Goal: Task Accomplishment & Management: Manage account settings

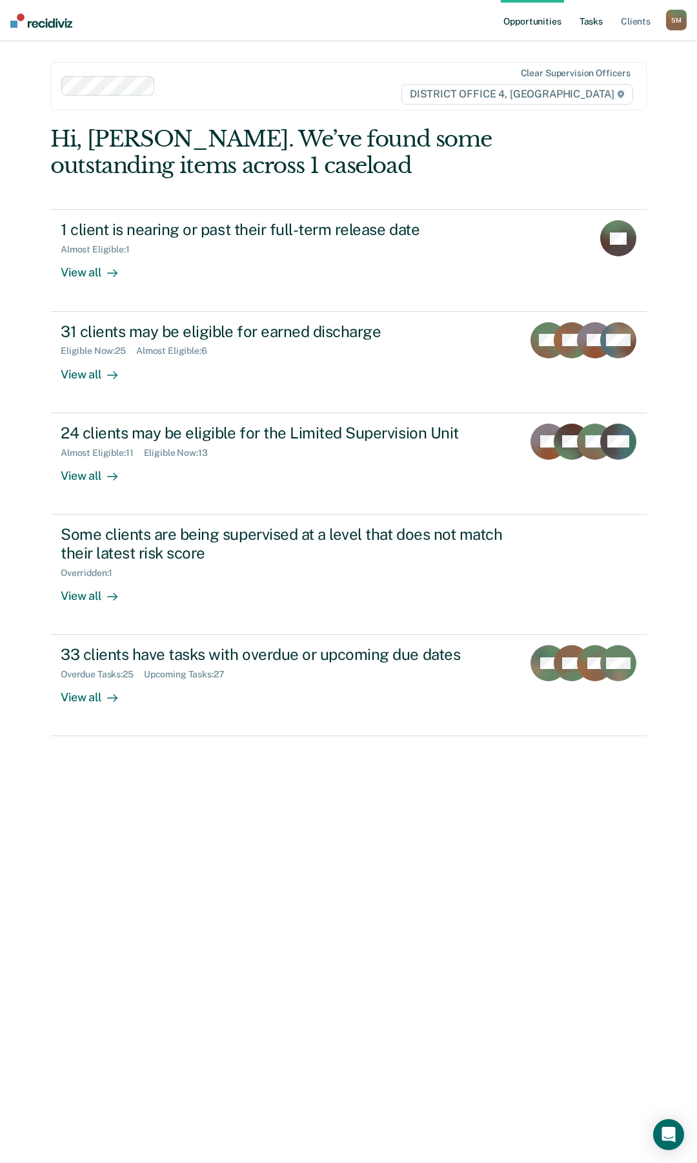
click at [599, 22] on link "Tasks" at bounding box center [591, 20] width 28 height 41
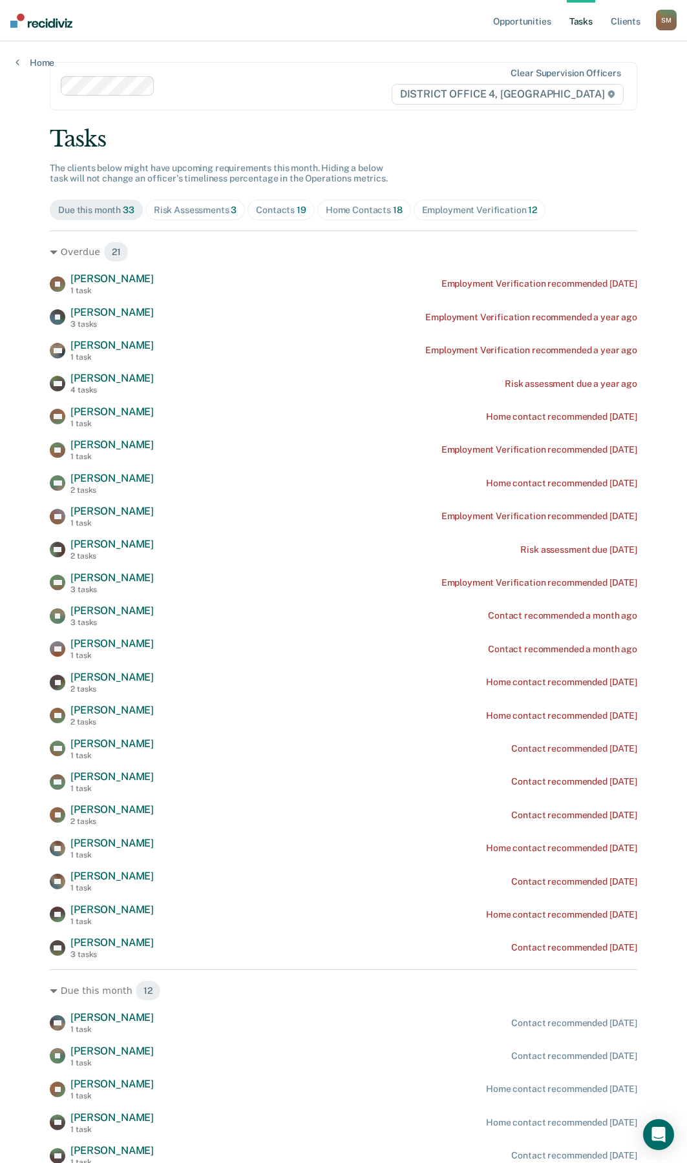
click at [277, 211] on div "Contacts 19" at bounding box center [281, 210] width 50 height 11
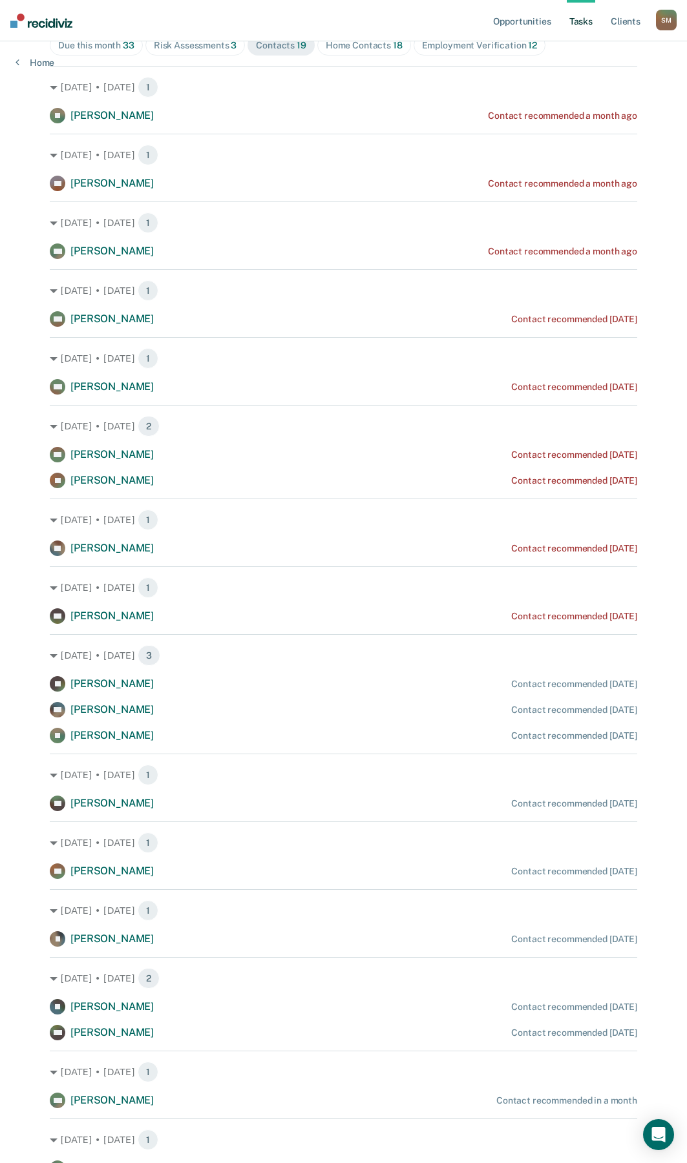
scroll to position [100, 0]
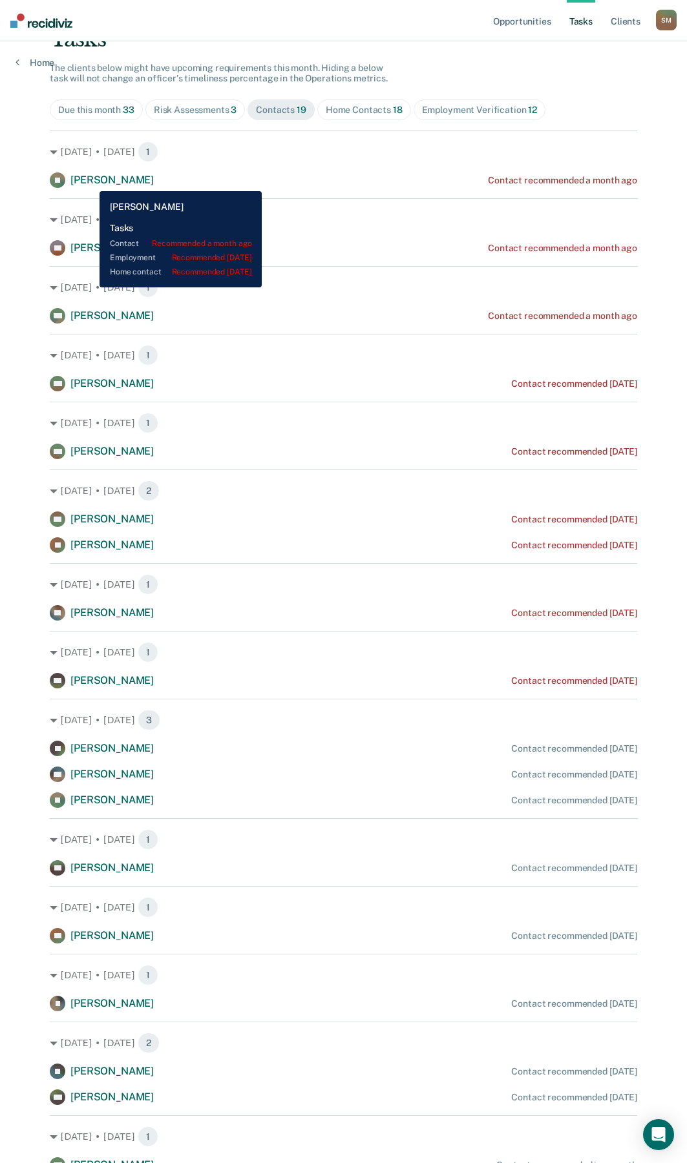
click at [90, 181] on span "[PERSON_NAME]" at bounding box center [111, 180] width 83 height 12
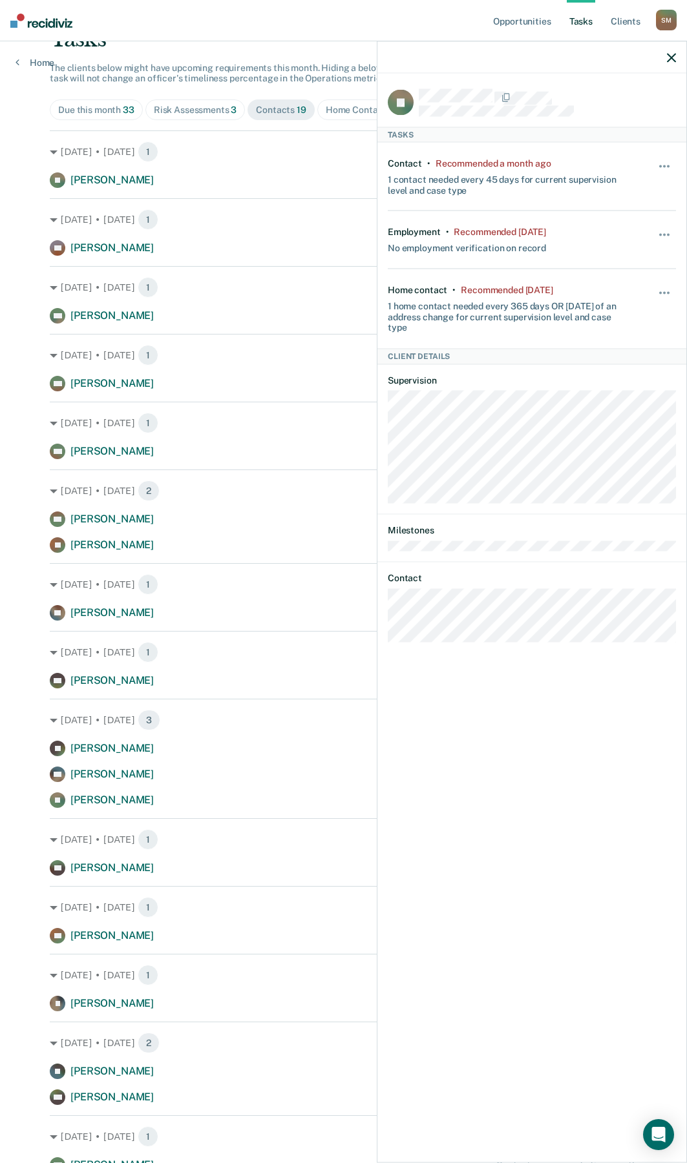
click at [385, 607] on div "JL Tasks Contact • Recommended a month ago 1 contact needed every 45 days for c…" at bounding box center [531, 617] width 309 height 1086
click at [660, 167] on button "button" at bounding box center [665, 173] width 22 height 21
click at [630, 246] on button "30 days" at bounding box center [629, 248] width 93 height 21
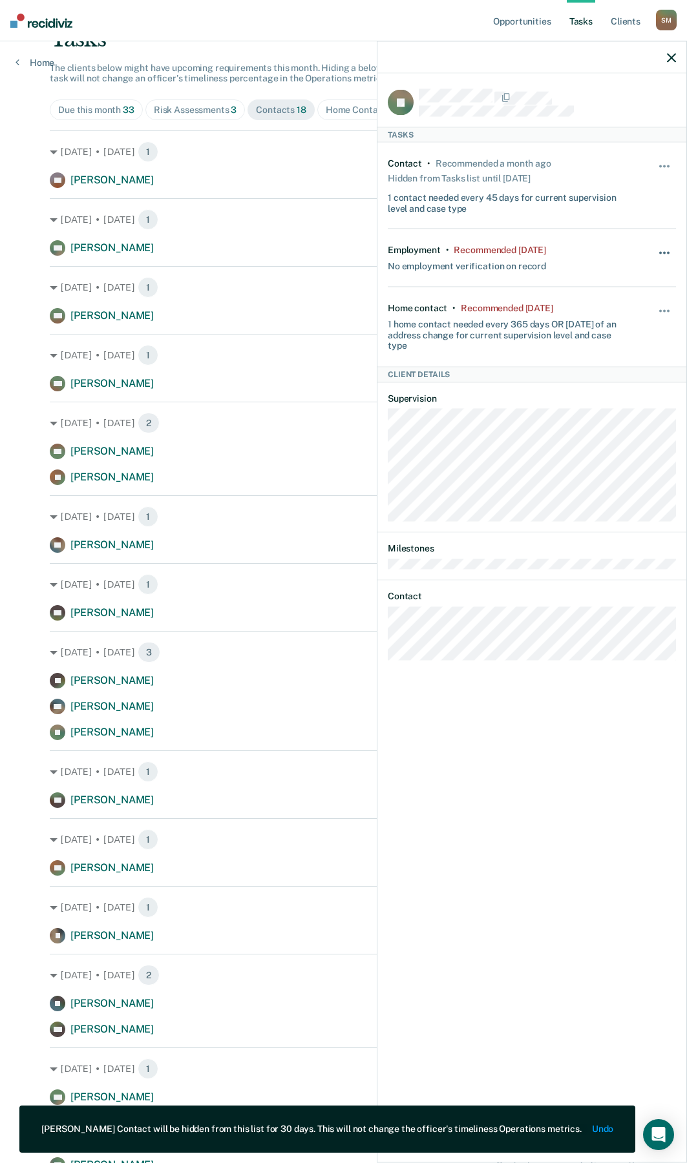
click at [663, 253] on button "button" at bounding box center [665, 259] width 22 height 21
click at [632, 339] on button "30 days" at bounding box center [629, 335] width 93 height 21
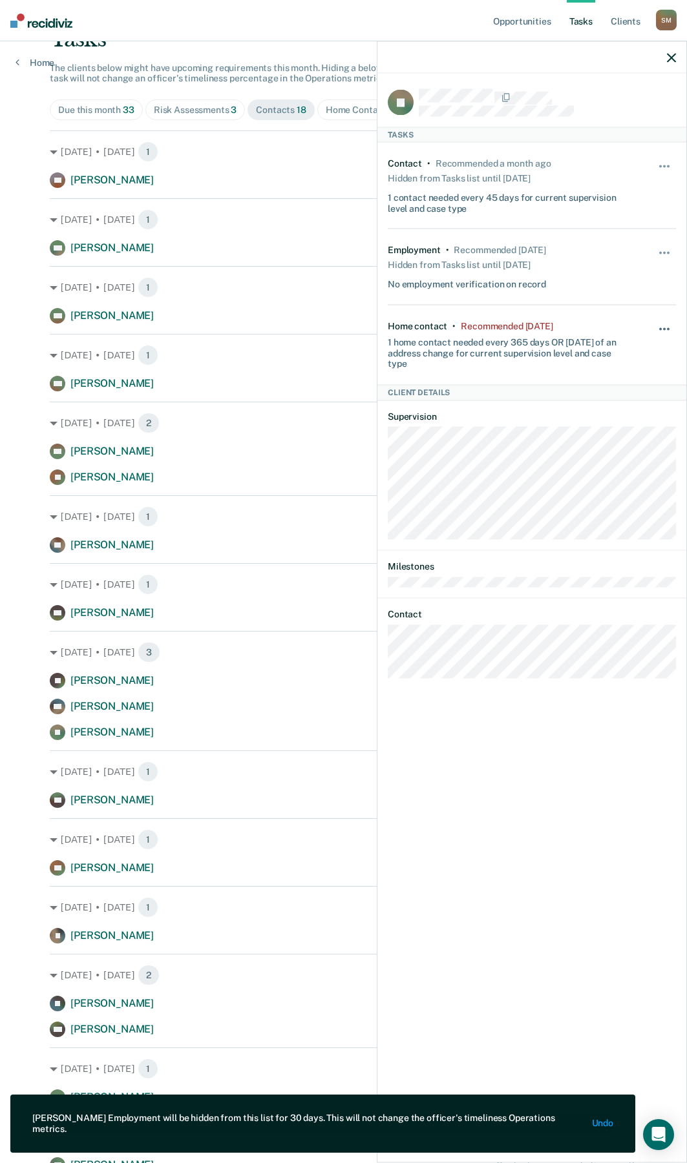
click at [663, 328] on span "button" at bounding box center [664, 329] width 3 height 3
click at [625, 413] on button "30 days" at bounding box center [629, 411] width 93 height 21
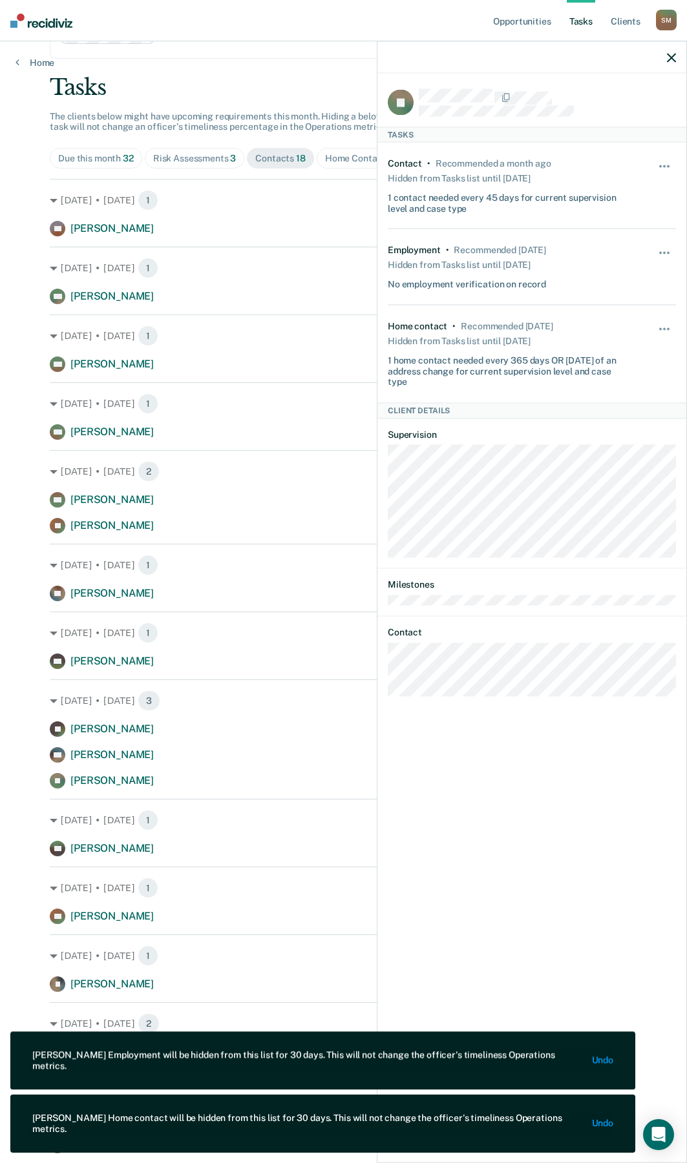
scroll to position [0, 0]
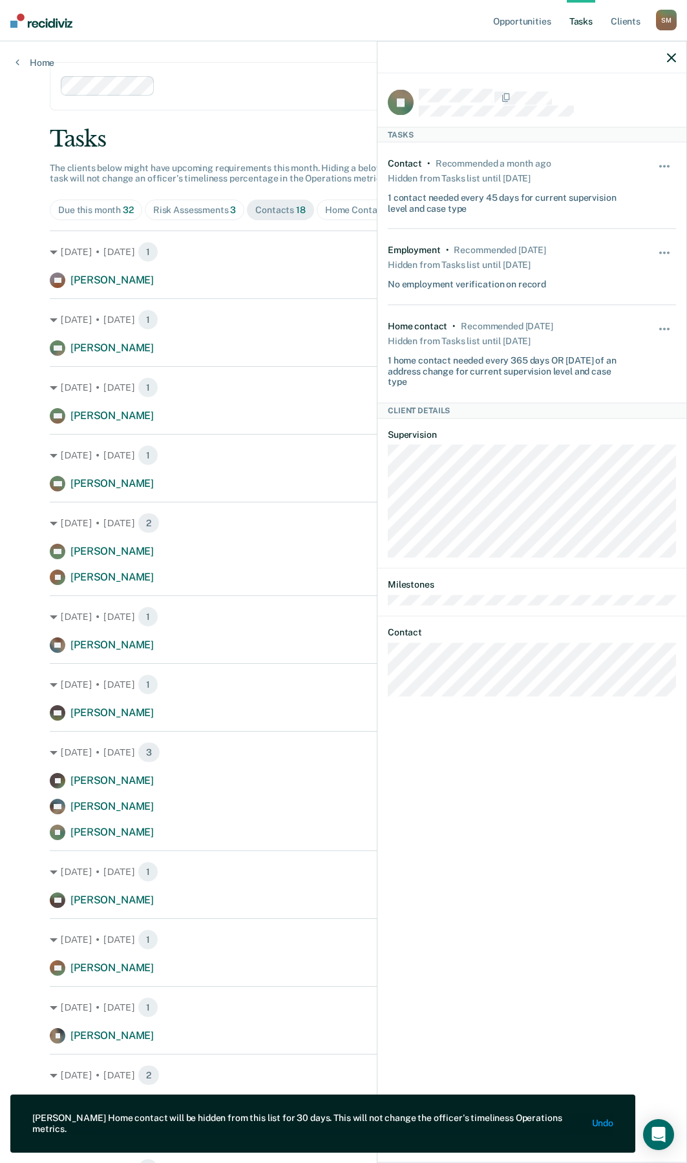
click at [672, 52] on button "button" at bounding box center [670, 57] width 9 height 11
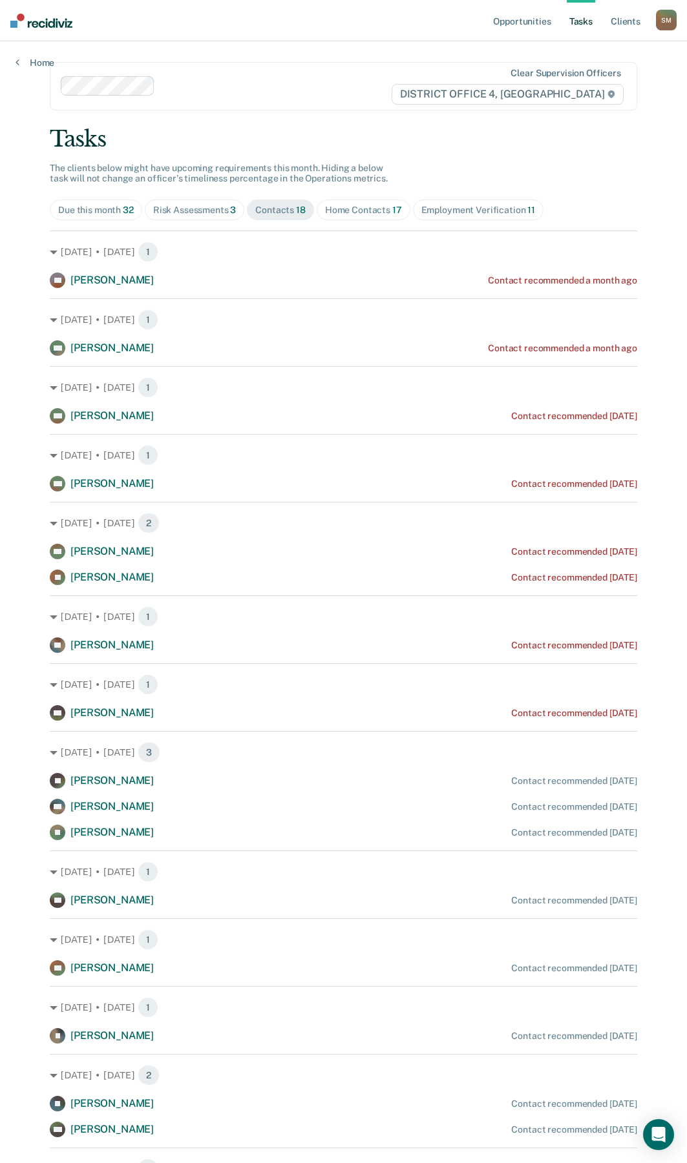
click at [358, 214] on div "Home Contacts 17" at bounding box center [363, 210] width 77 height 11
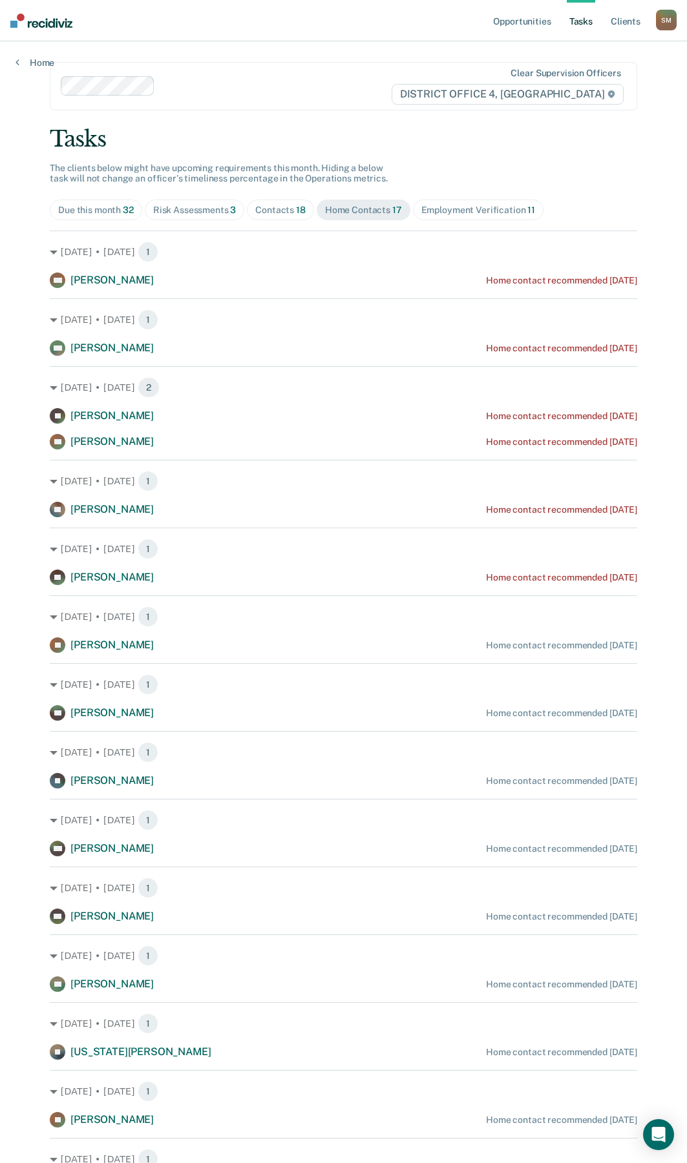
click at [280, 215] on div "Contacts 18" at bounding box center [280, 210] width 50 height 11
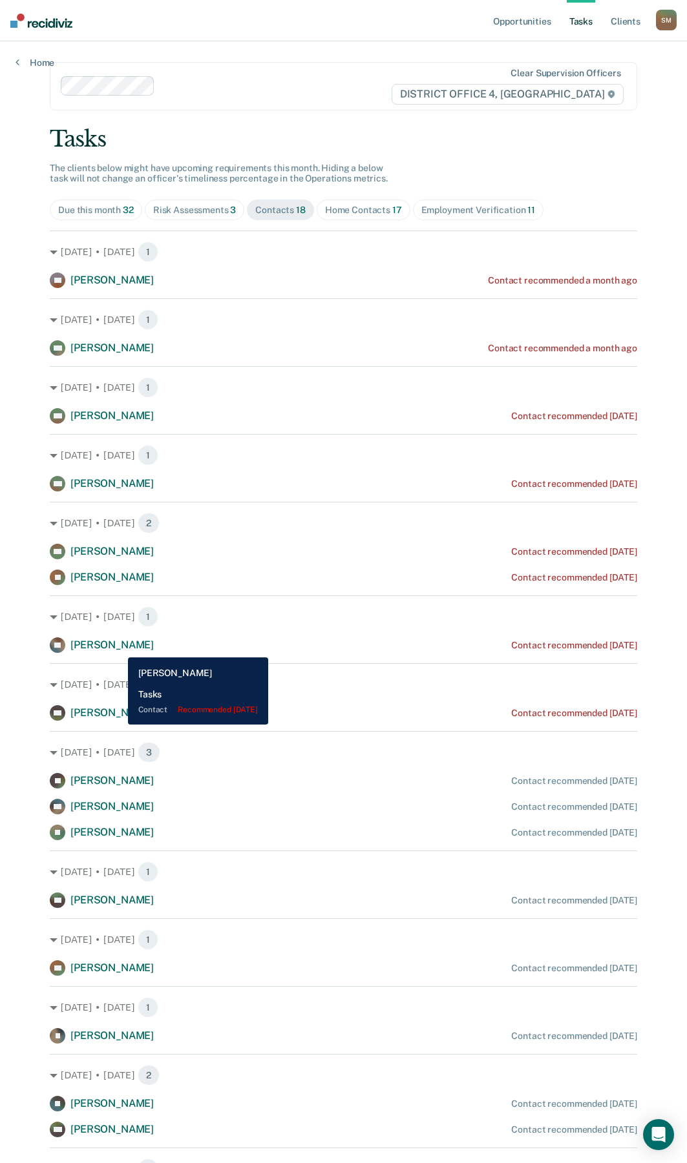
click at [118, 648] on span "[PERSON_NAME]" at bounding box center [111, 645] width 83 height 12
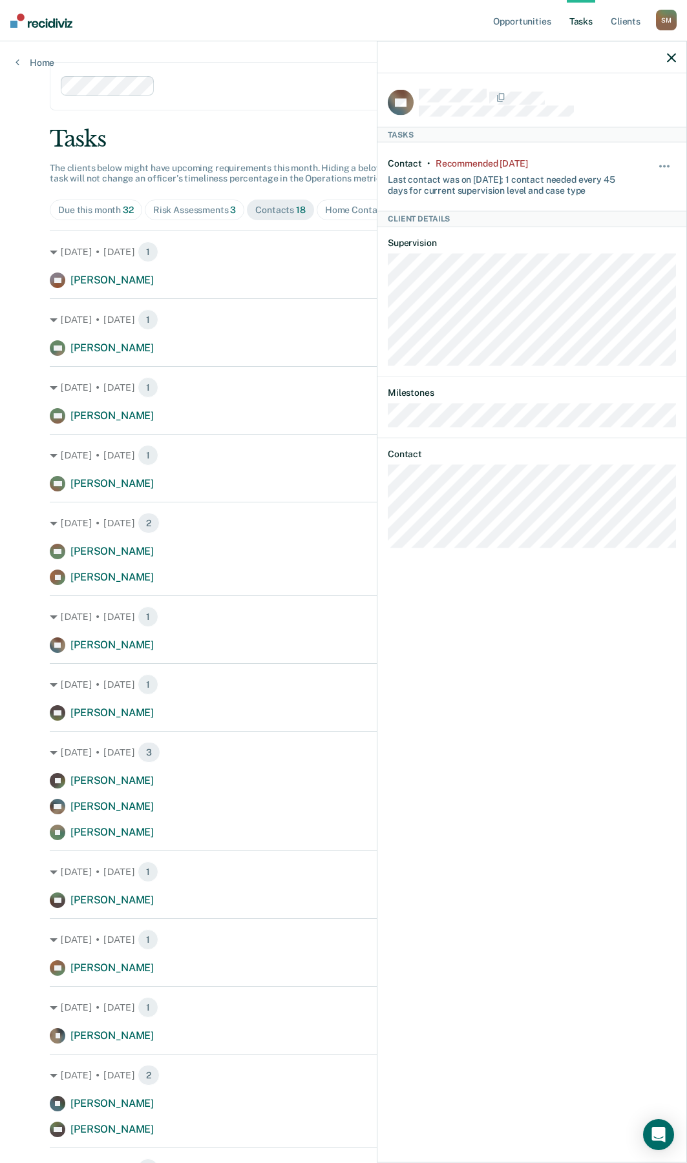
click at [384, 513] on div "AL Tasks Contact • Recommended [DATE] Last contact was on [DATE]; 1 contact nee…" at bounding box center [531, 617] width 309 height 1086
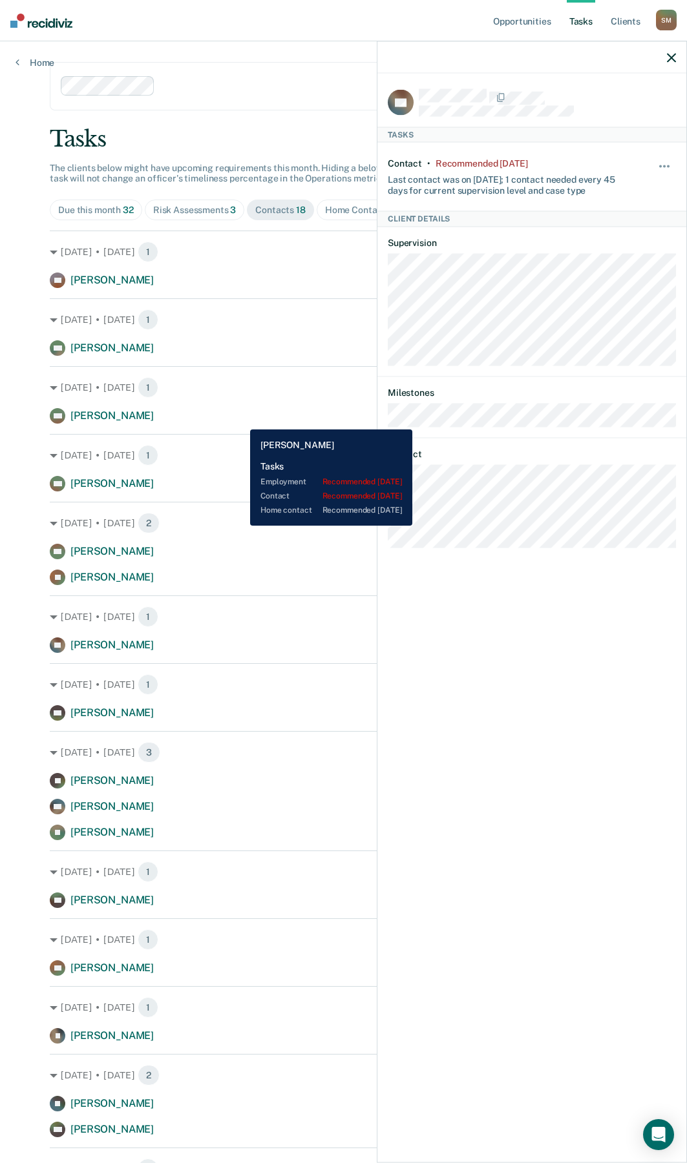
click at [240, 420] on div "MS [PERSON_NAME] Contact recommended [DATE]" at bounding box center [343, 415] width 587 height 15
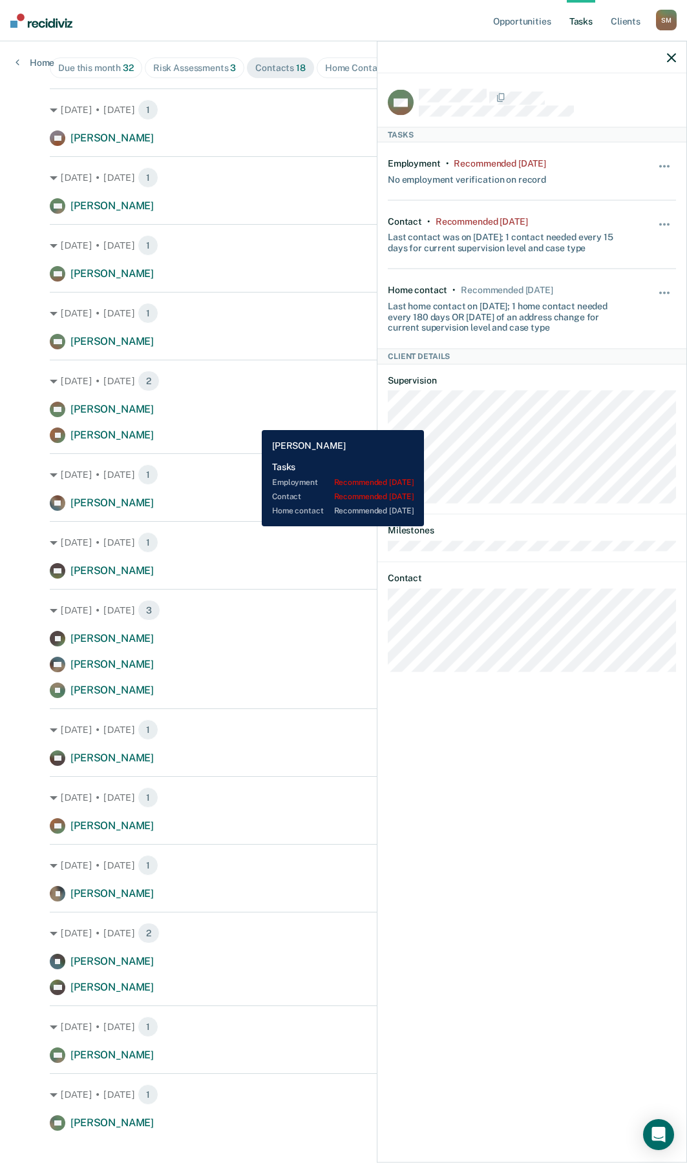
scroll to position [161, 0]
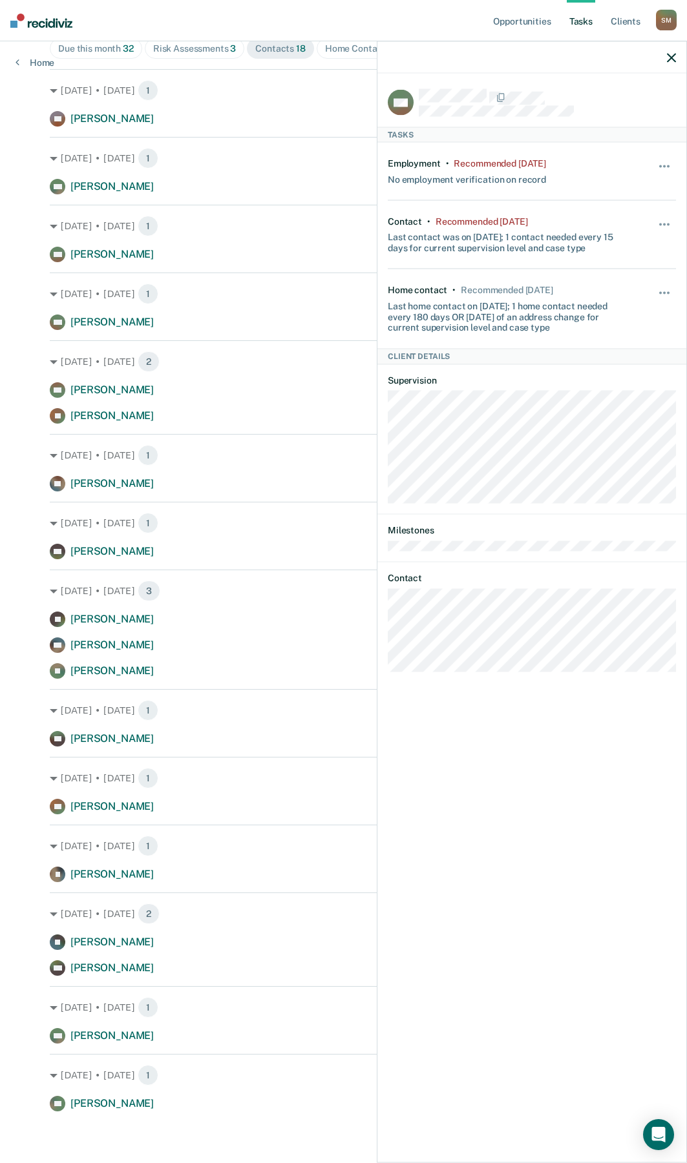
click at [667, 55] on icon "button" at bounding box center [670, 57] width 9 height 9
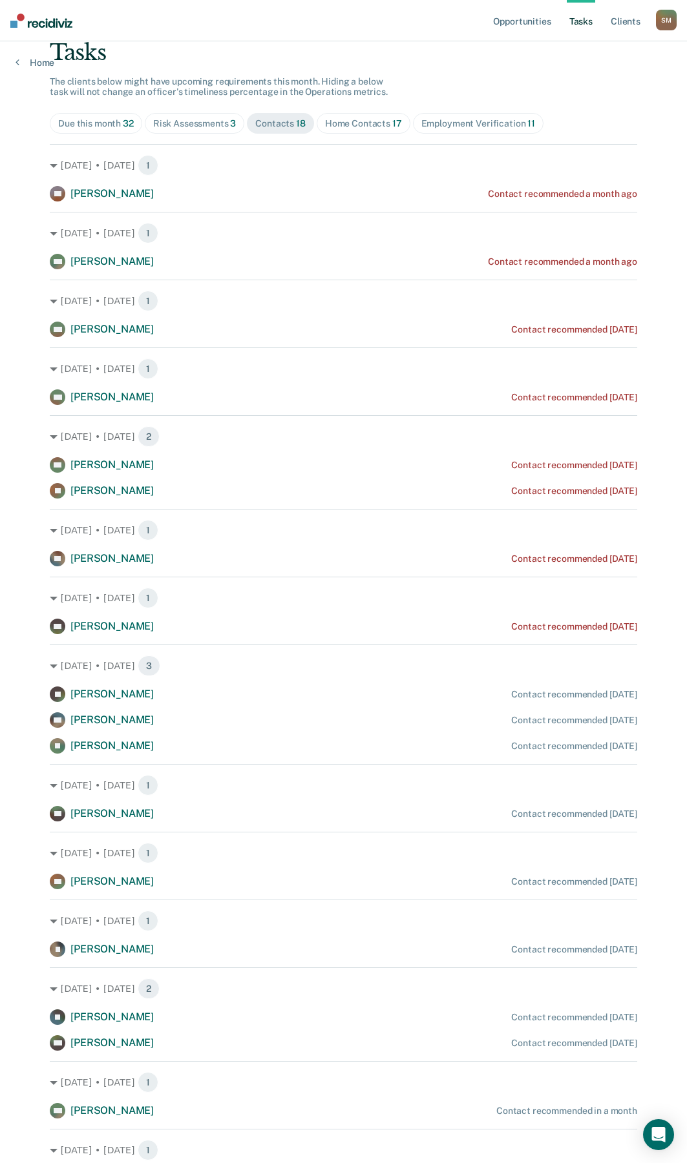
scroll to position [0, 0]
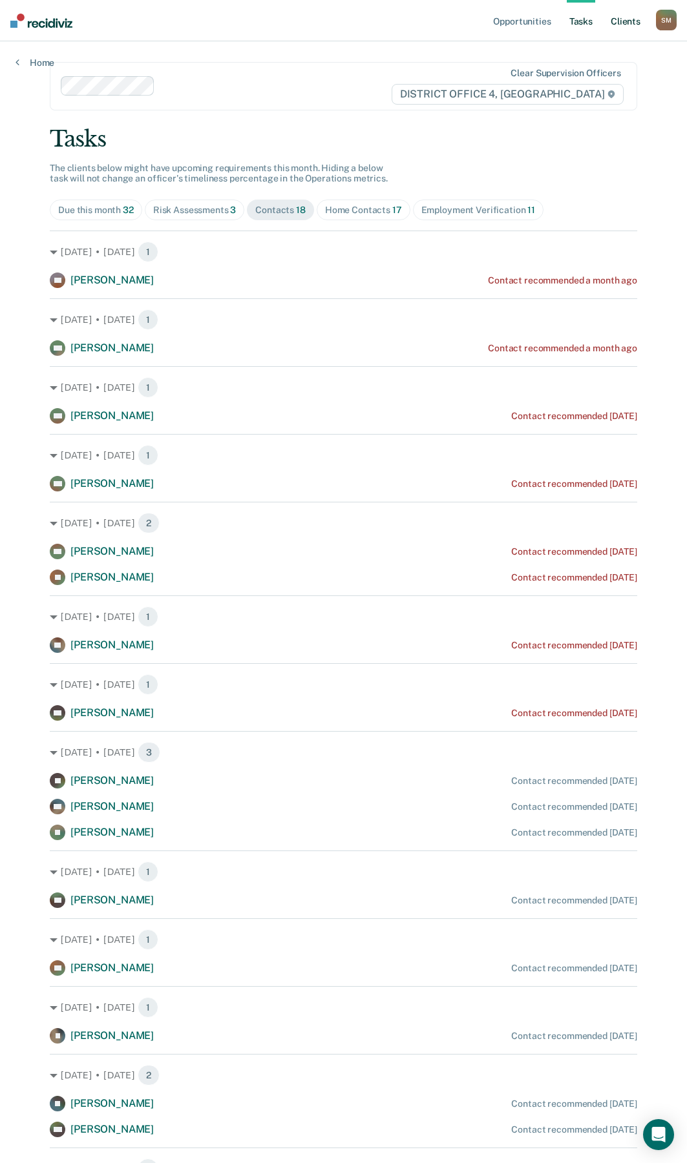
click at [626, 21] on link "Client s" at bounding box center [625, 20] width 35 height 41
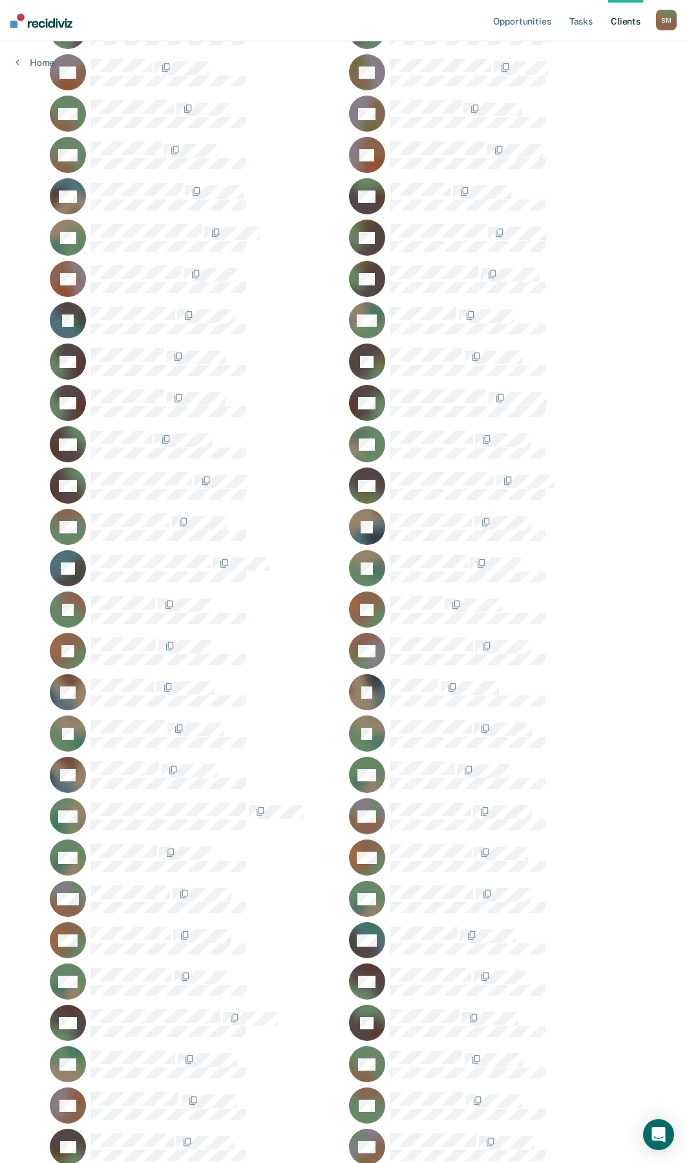
scroll to position [294, 0]
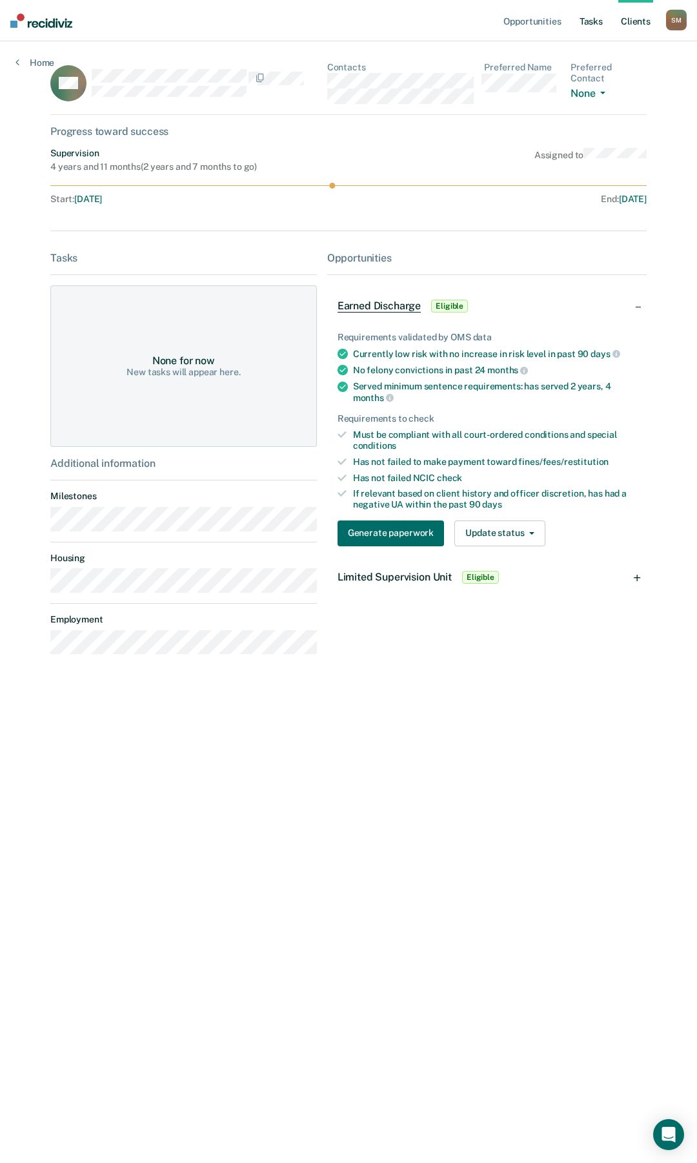
click at [592, 22] on link "Tasks" at bounding box center [591, 20] width 28 height 41
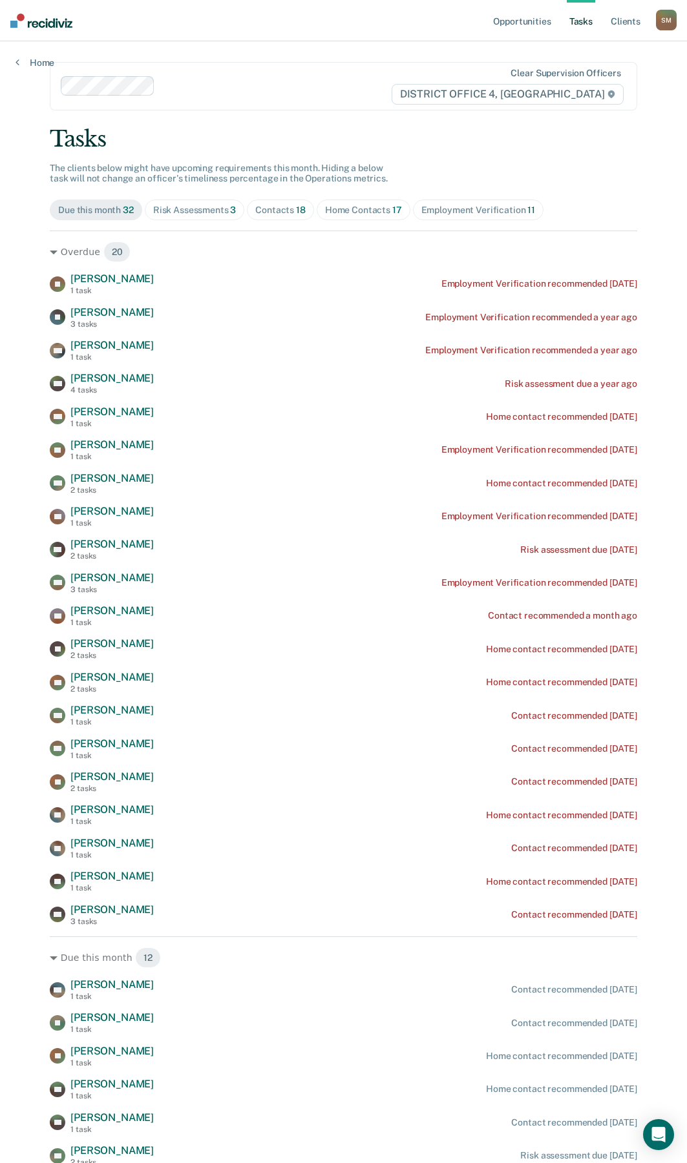
click at [262, 211] on div "Contacts 18" at bounding box center [280, 210] width 50 height 11
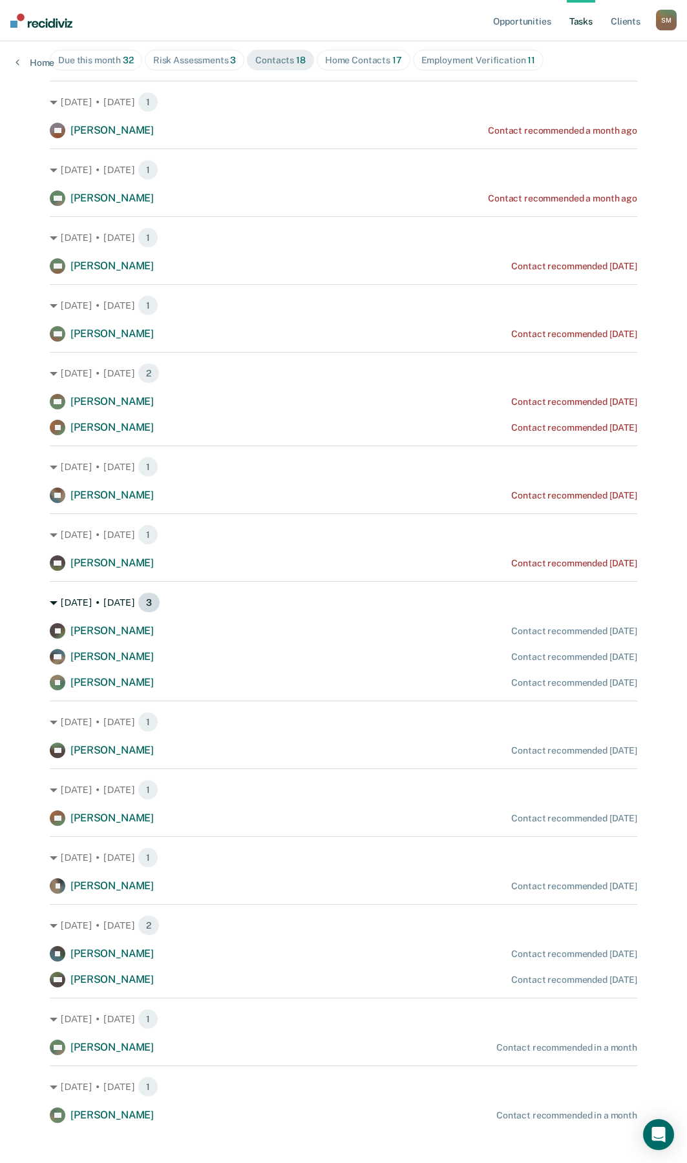
scroll to position [161, 0]
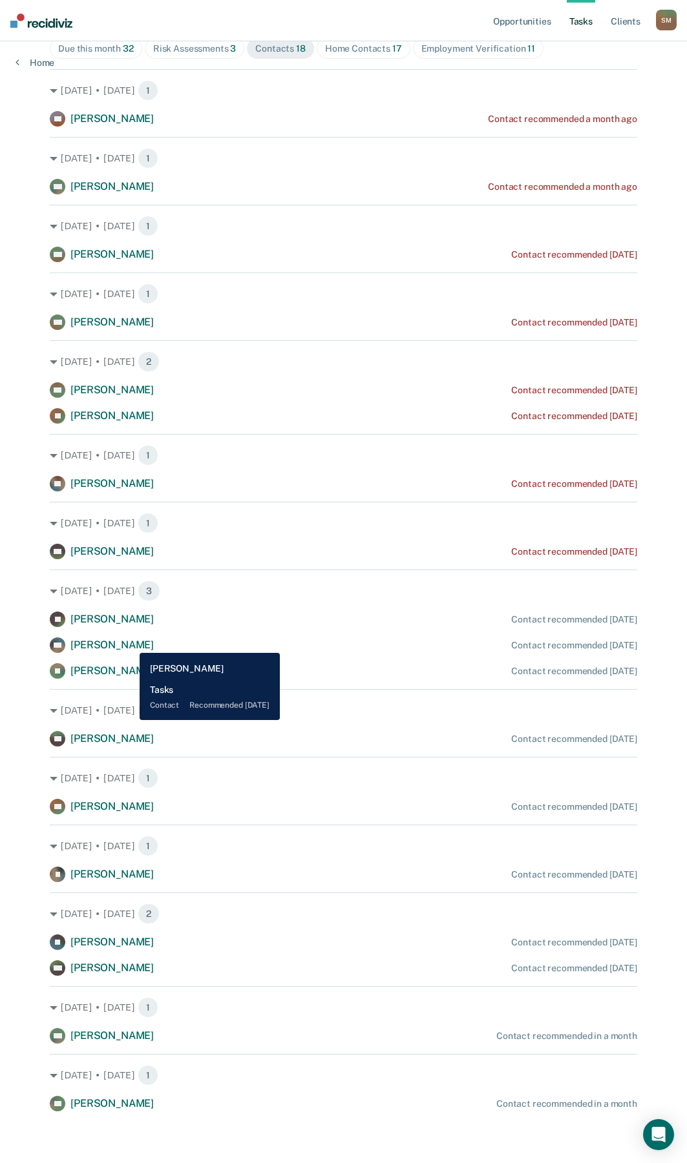
click at [130, 643] on span "[PERSON_NAME]" at bounding box center [111, 645] width 83 height 12
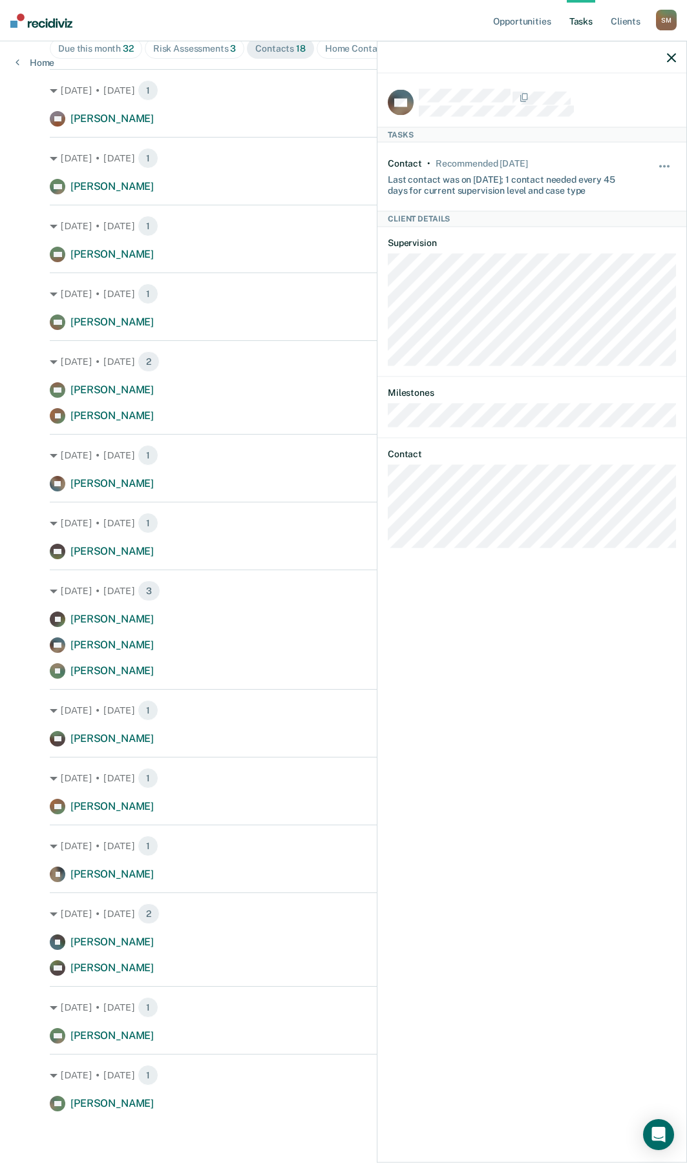
click at [382, 514] on div "HC Tasks Contact • Recommended [DATE] Last contact was on [DATE]; 1 contact nee…" at bounding box center [531, 617] width 309 height 1086
click at [629, 20] on link "Client s" at bounding box center [625, 20] width 35 height 41
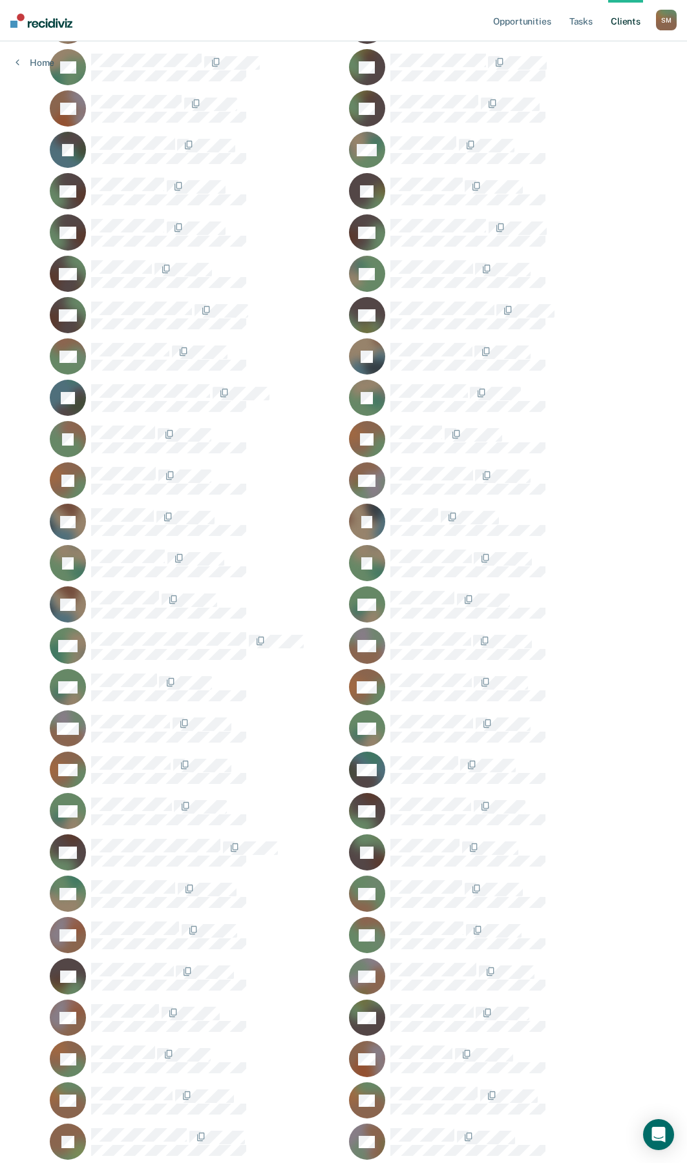
scroll to position [747, 0]
